Goal: Transaction & Acquisition: Purchase product/service

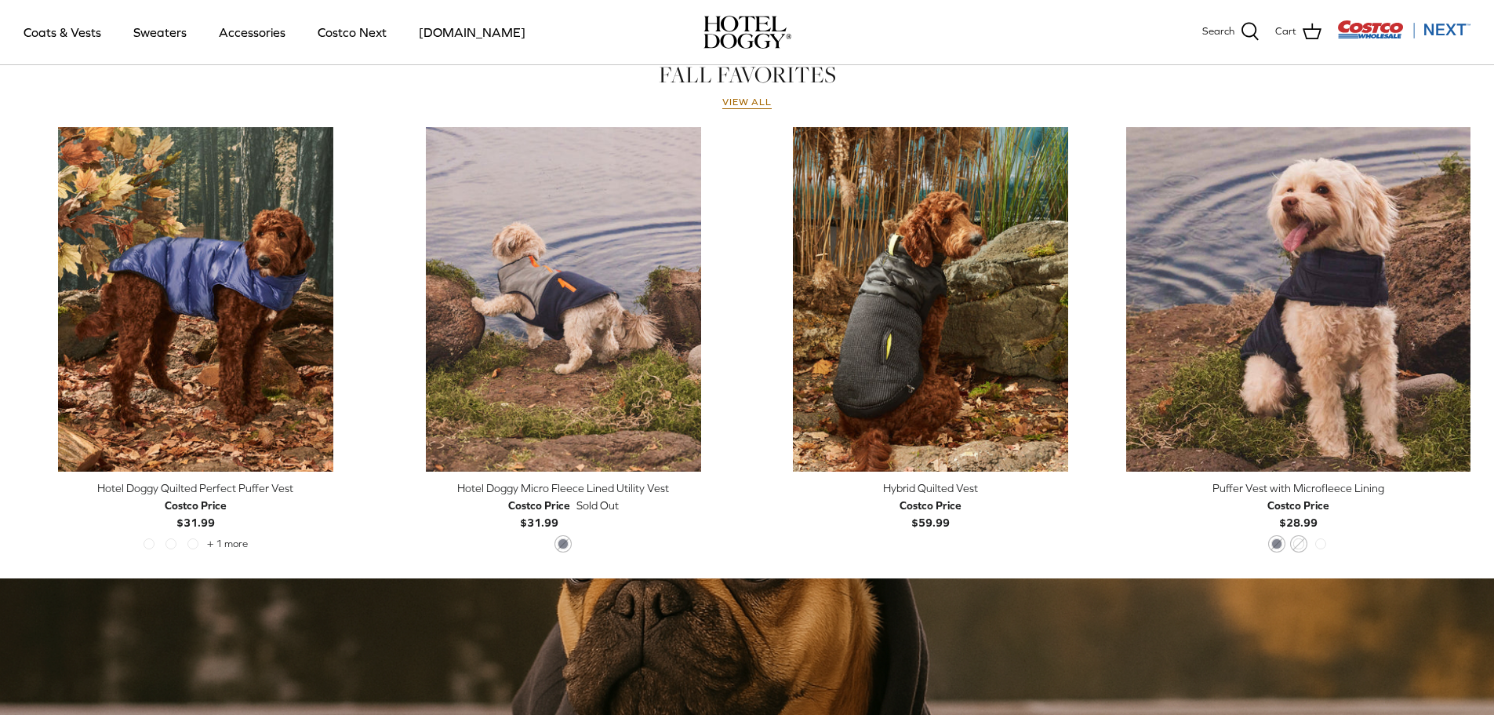
scroll to position [784, 0]
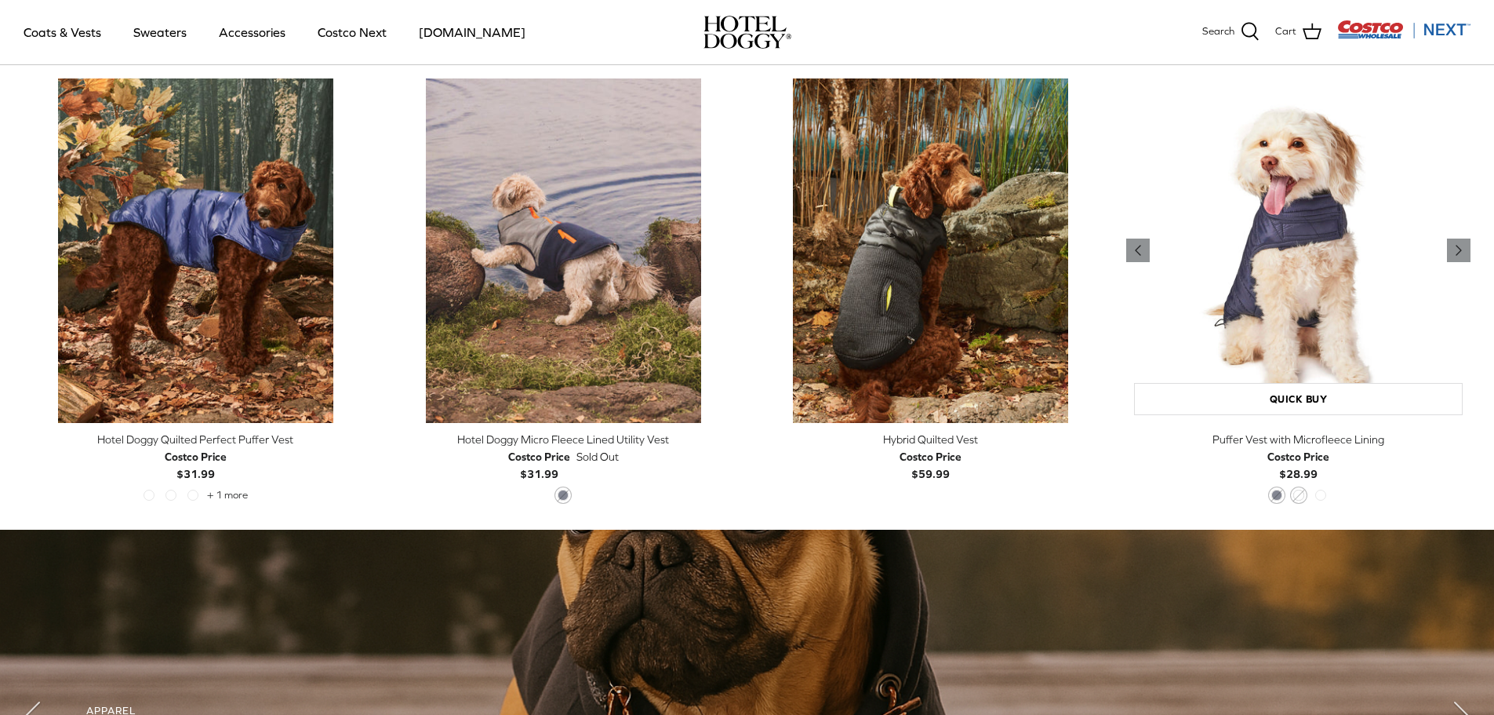
click at [1273, 256] on img "Puffer Vest with Microfleece Lining" at bounding box center [1298, 250] width 344 height 344
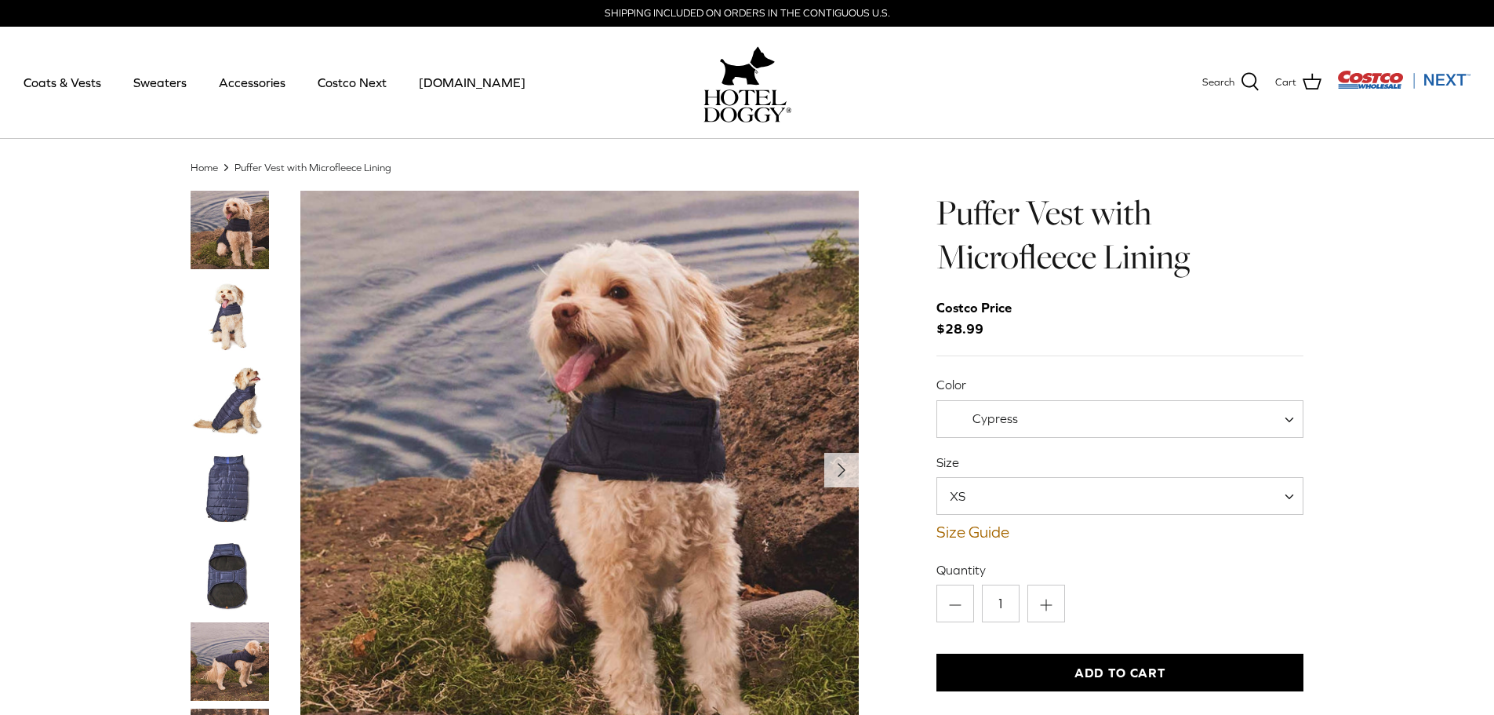
drag, startPoint x: 237, startPoint y: 311, endPoint x: 228, endPoint y: 326, distance: 17.9
click at [235, 311] on img "Thumbnail Link" at bounding box center [230, 316] width 78 height 78
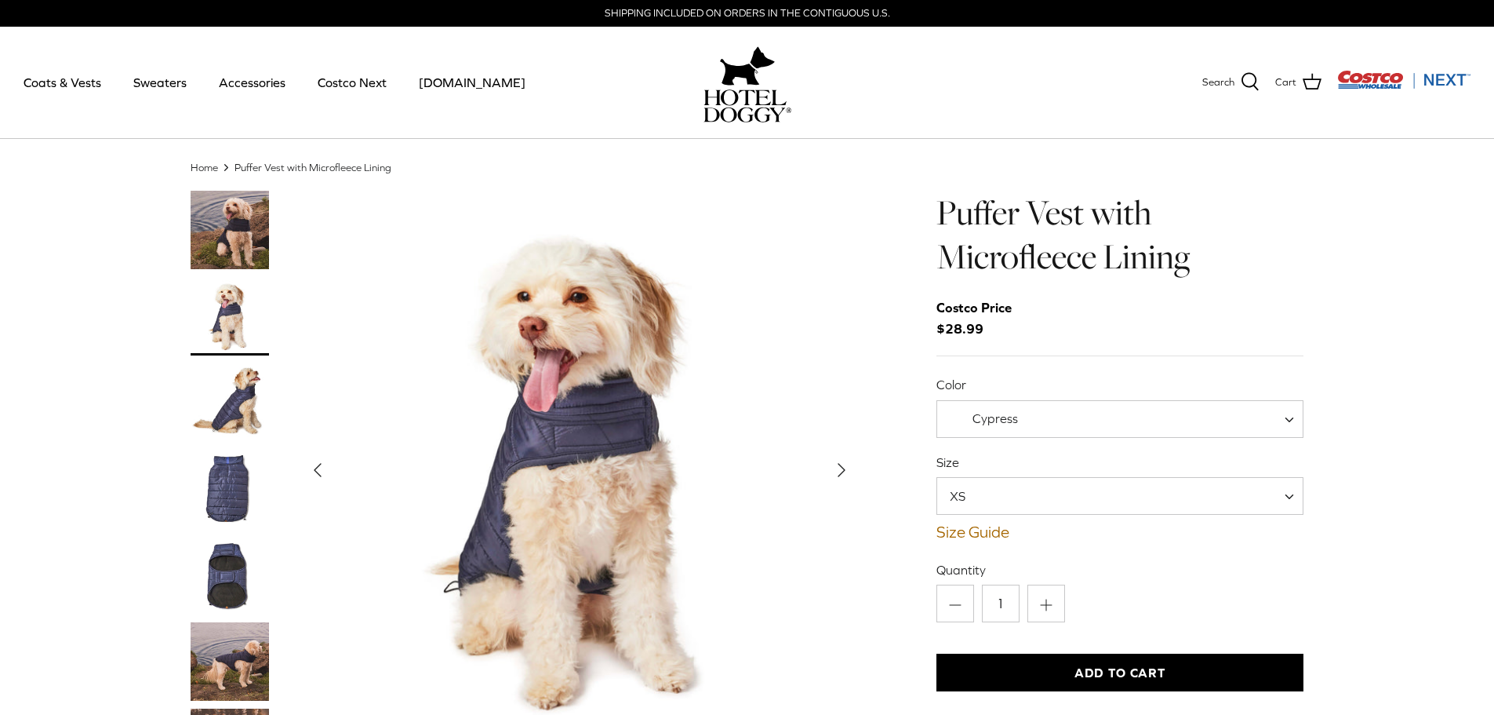
click at [245, 395] on img "Thumbnail Link" at bounding box center [230, 402] width 78 height 78
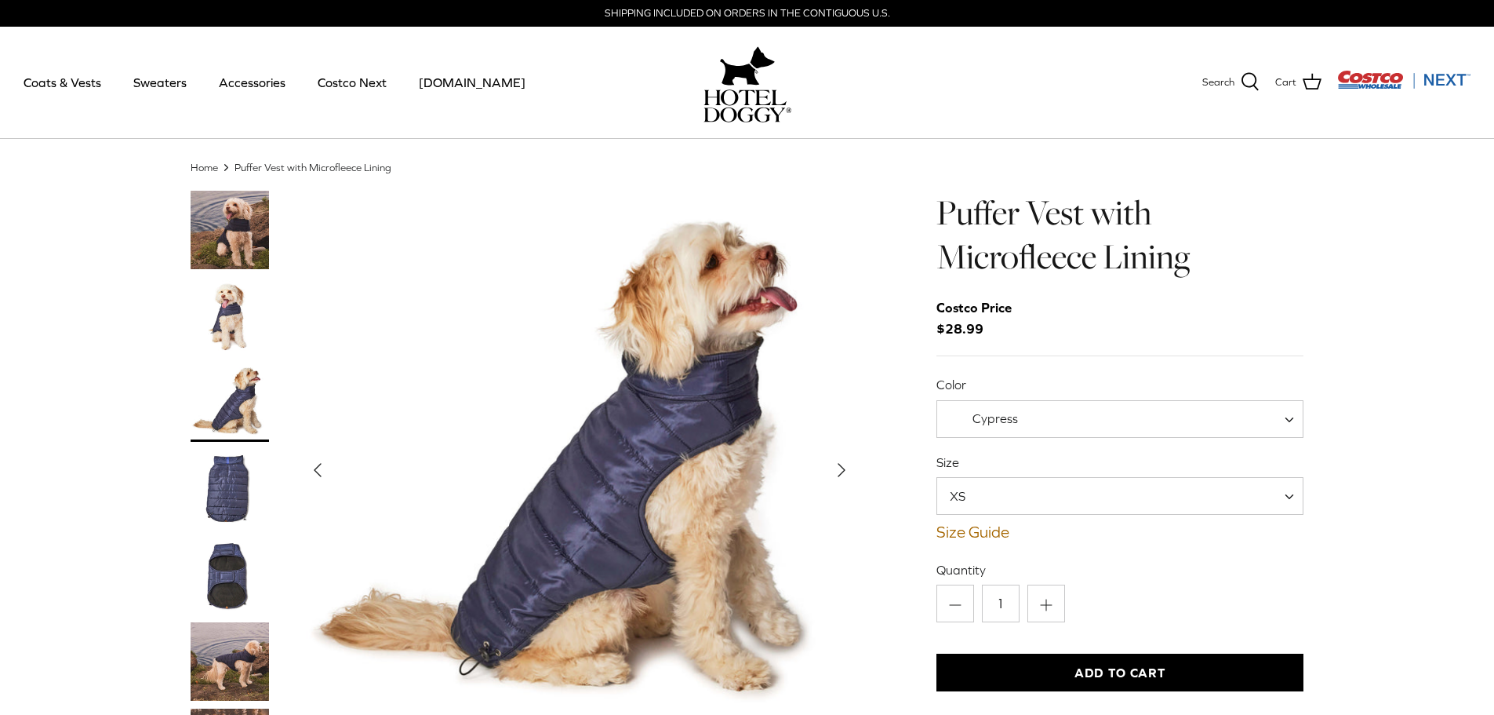
click at [229, 492] on img "Thumbnail Link" at bounding box center [230, 488] width 78 height 78
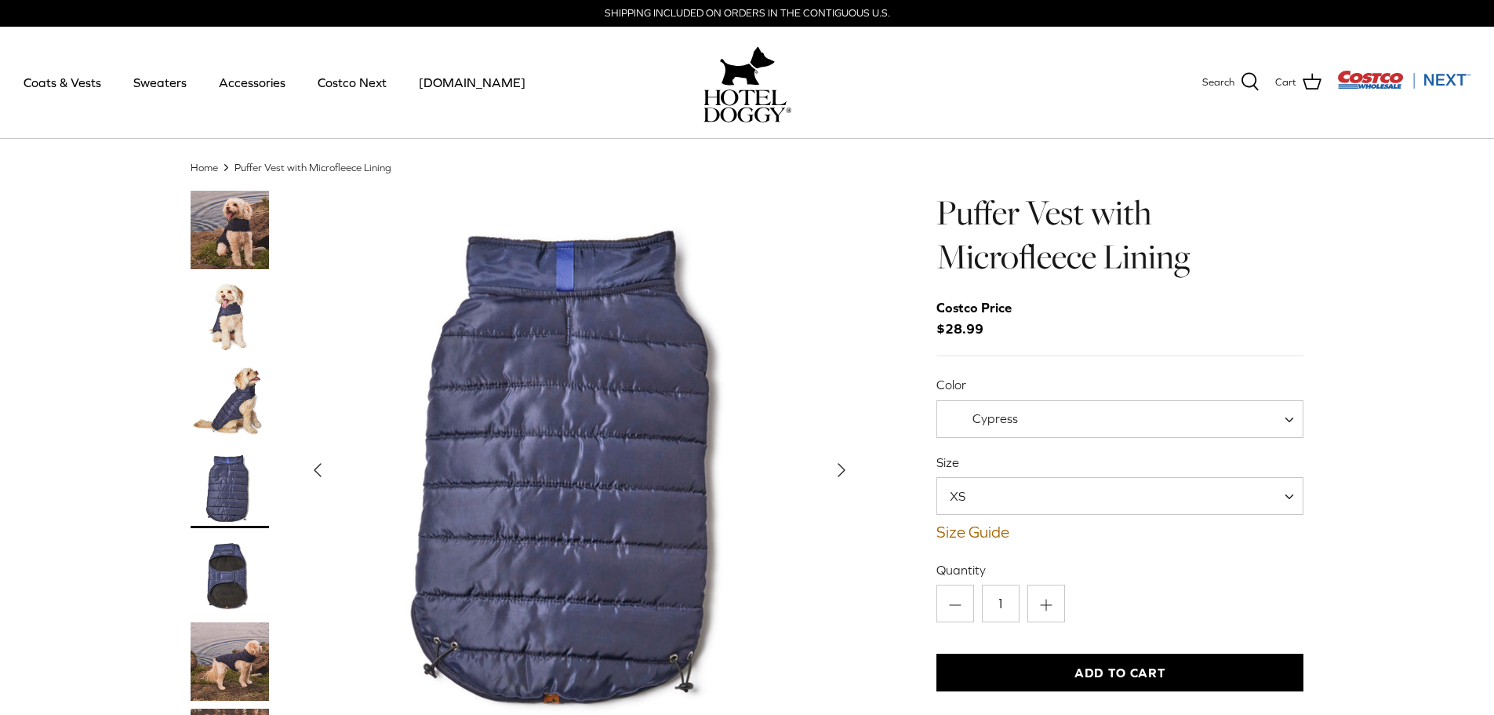
click at [232, 586] on img "Thumbnail Link" at bounding box center [230, 575] width 78 height 78
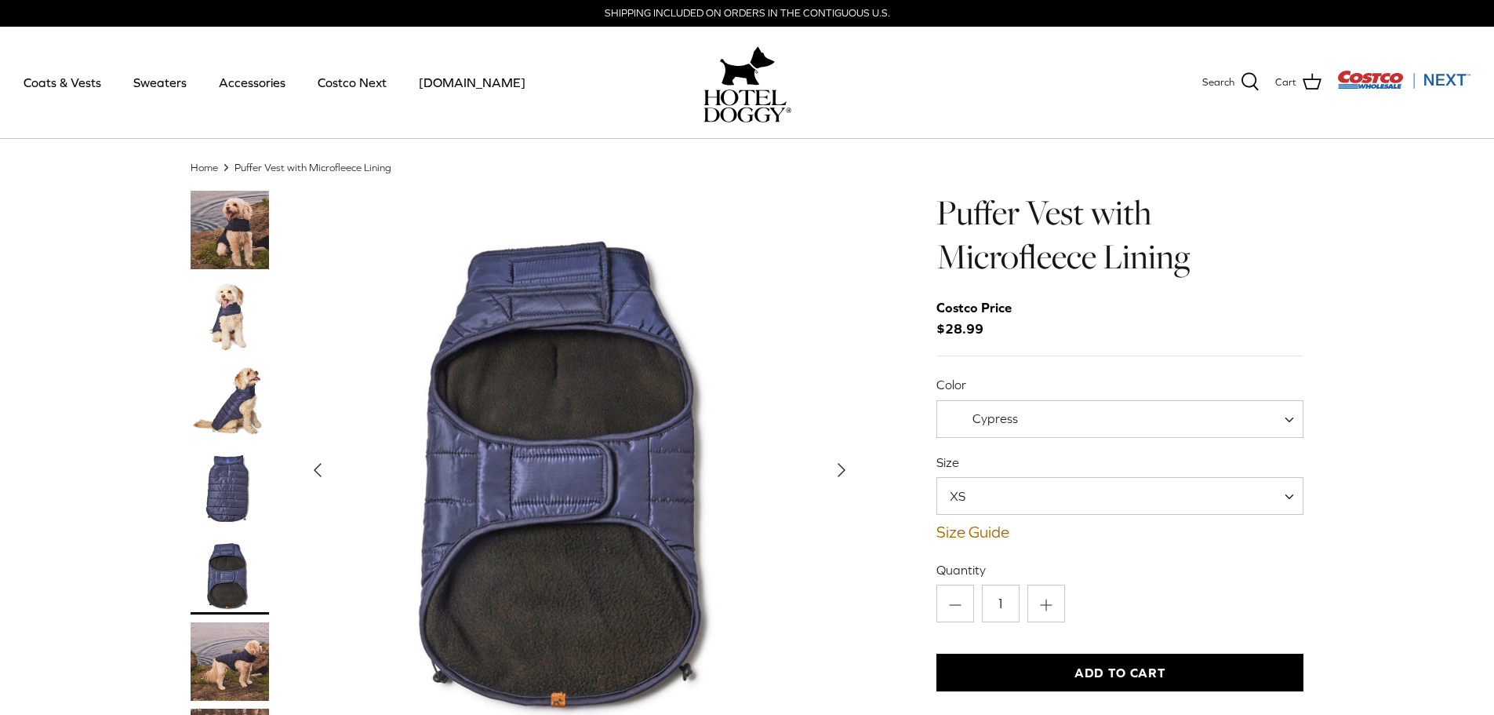
click at [233, 662] on img "Thumbnail Link" at bounding box center [230, 661] width 78 height 78
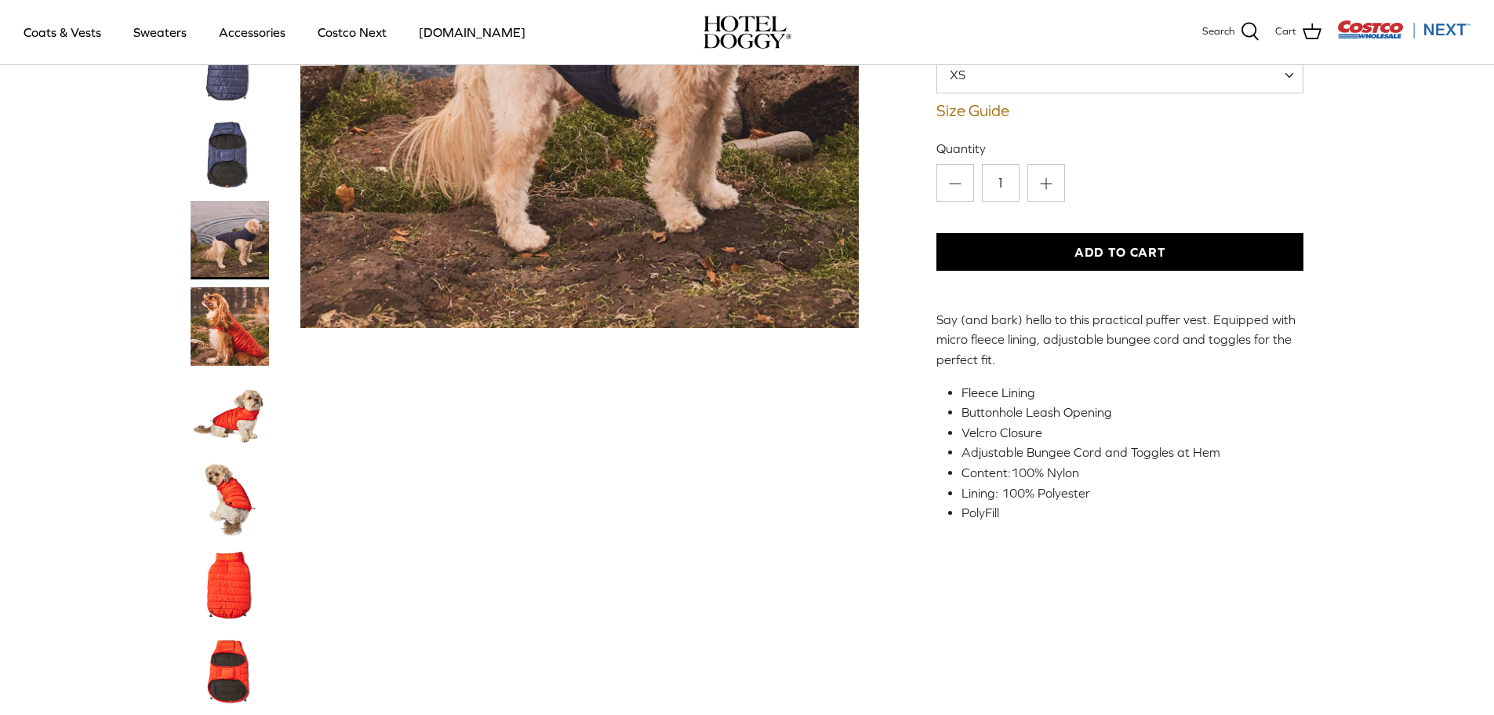
scroll to position [549, 0]
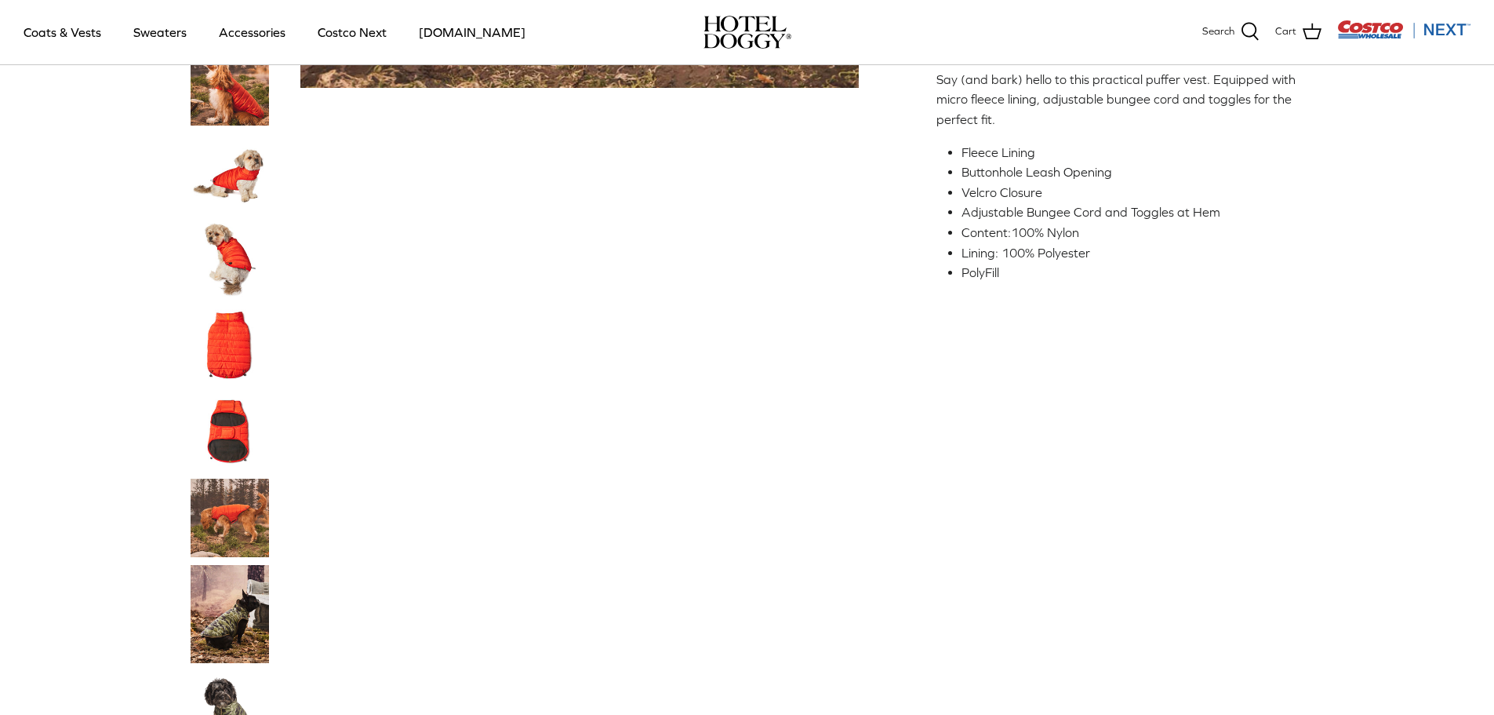
click at [238, 240] on img "Thumbnail Link" at bounding box center [230, 259] width 78 height 78
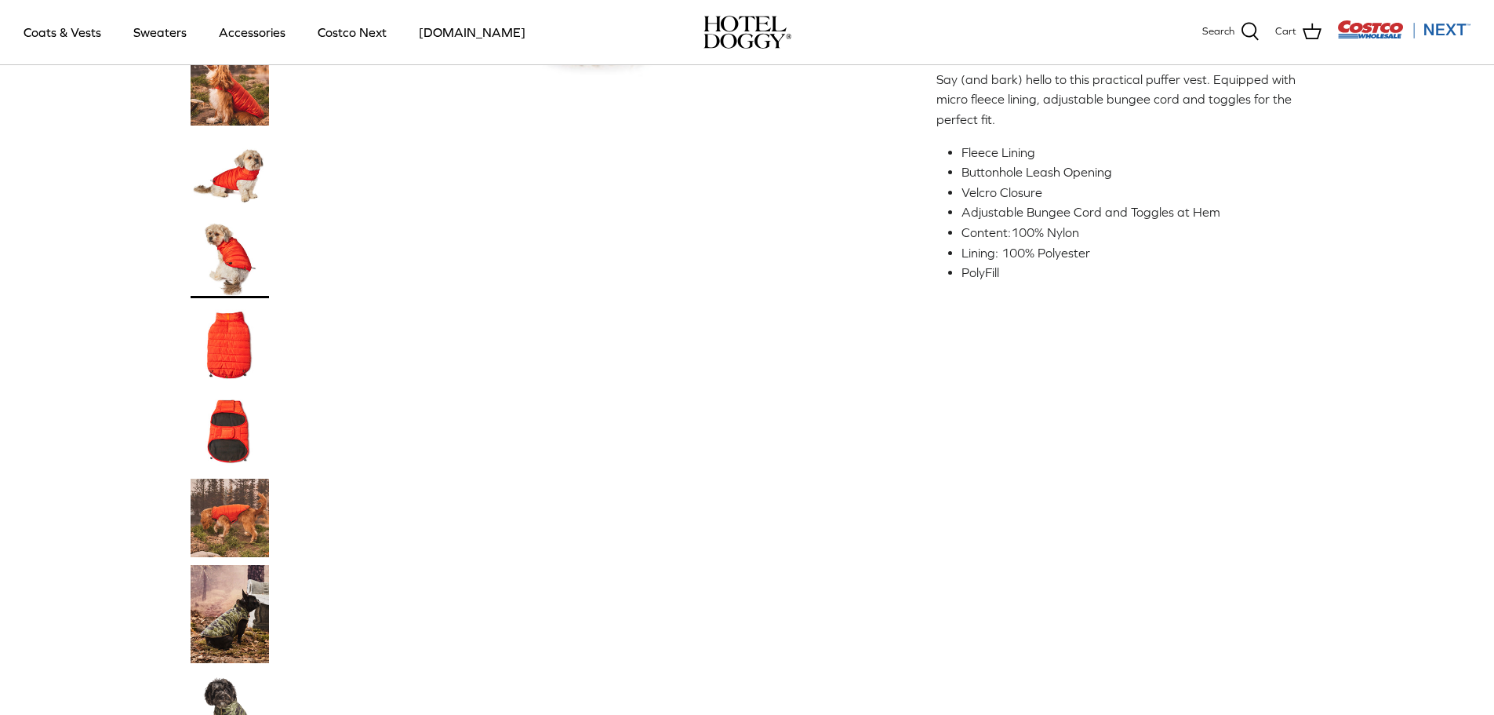
click at [240, 262] on img "Thumbnail Link" at bounding box center [230, 259] width 78 height 78
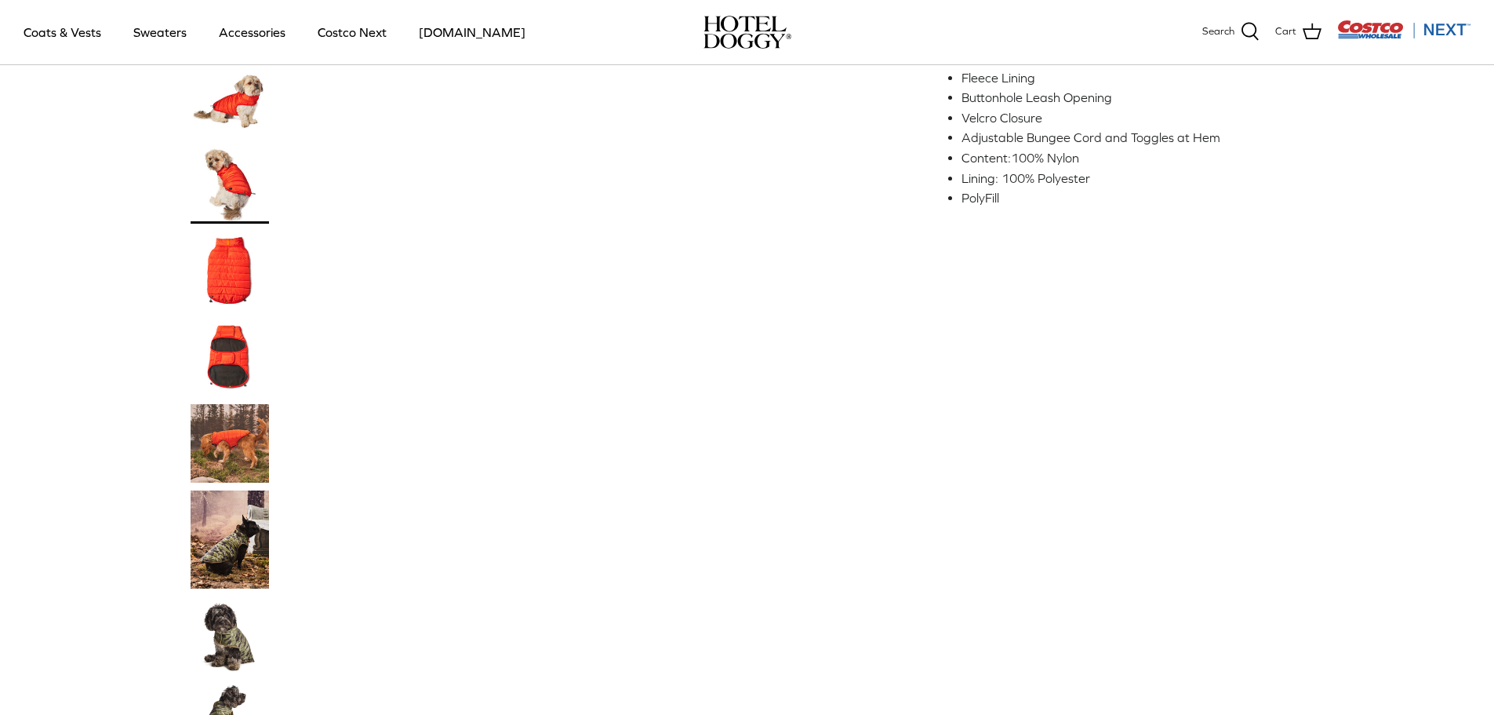
scroll to position [627, 0]
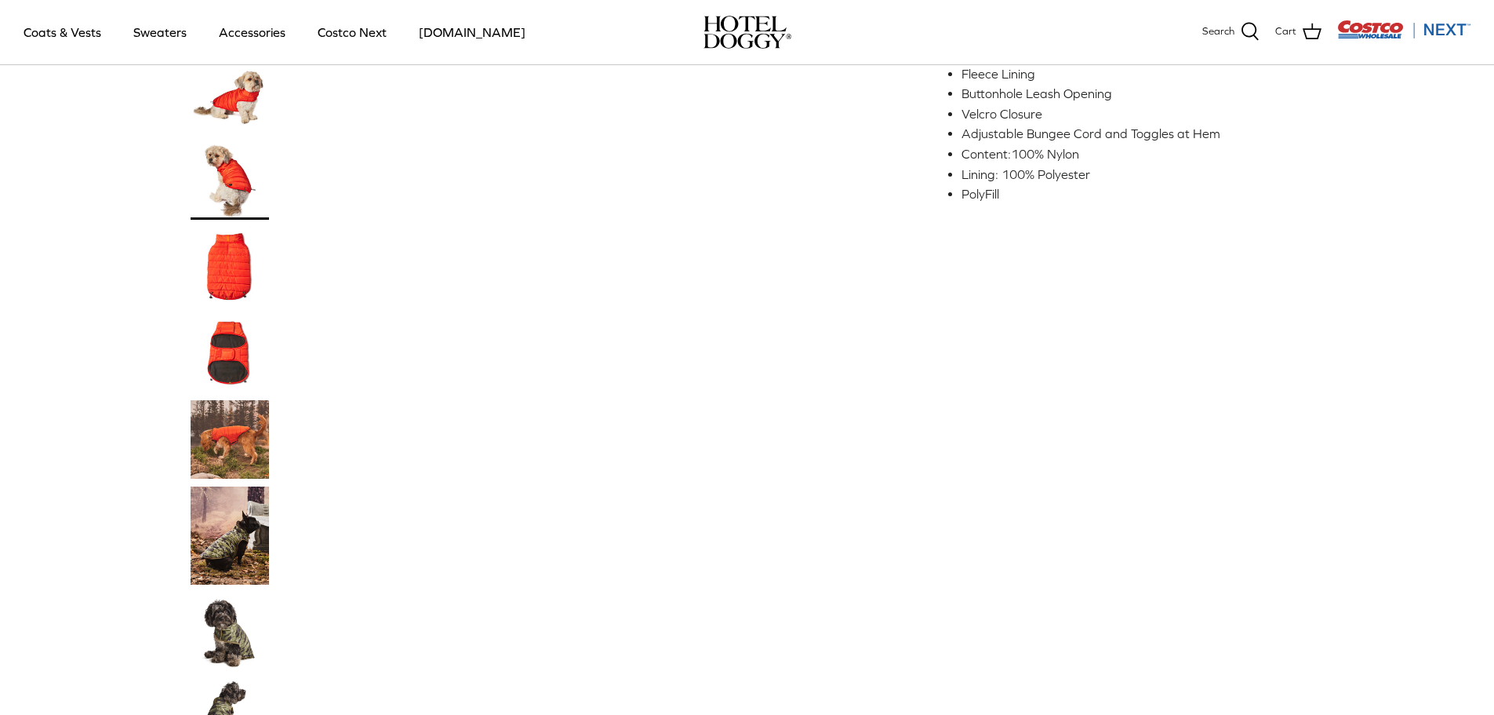
click at [235, 424] on img "Thumbnail Link" at bounding box center [230, 439] width 78 height 78
click at [222, 439] on img "Thumbnail Link" at bounding box center [230, 439] width 78 height 78
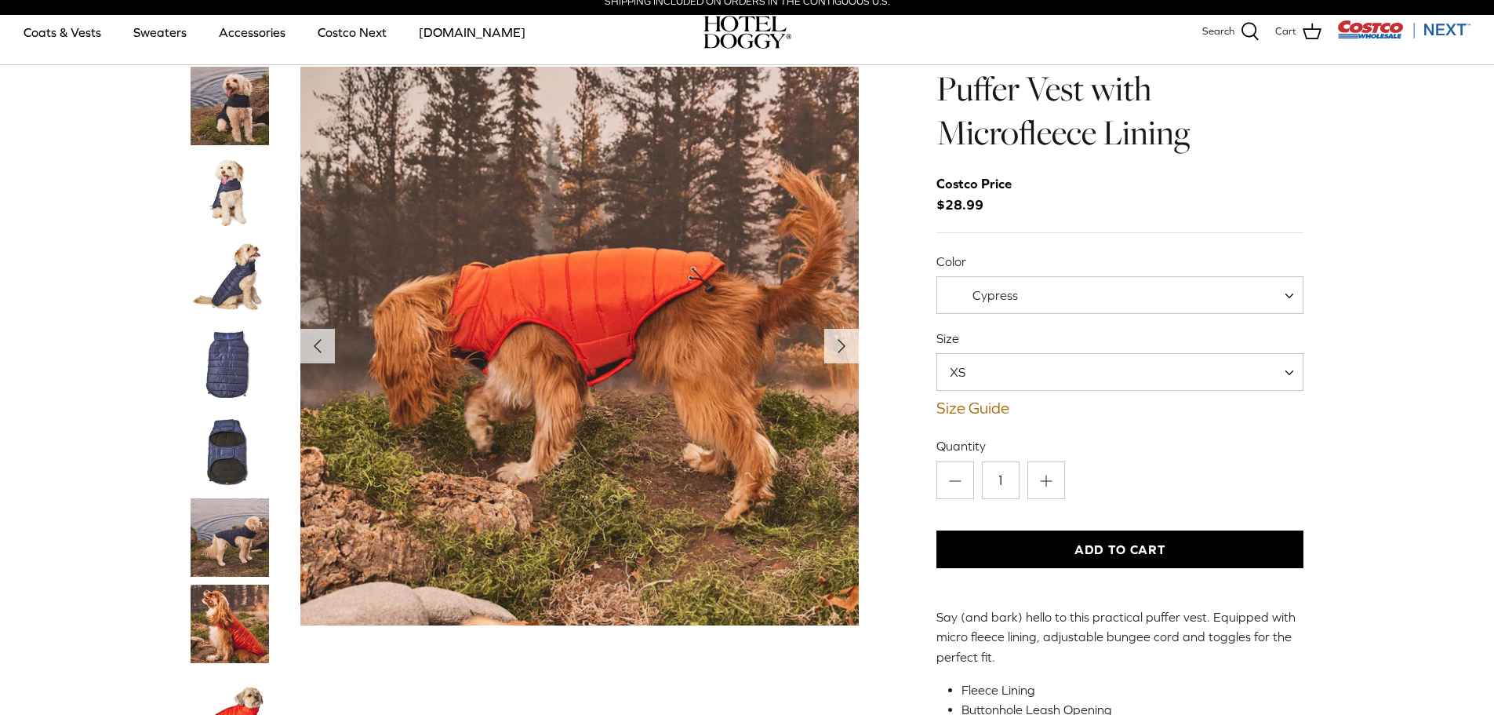
scroll to position [0, 0]
